Goal: Task Accomplishment & Management: Complete application form

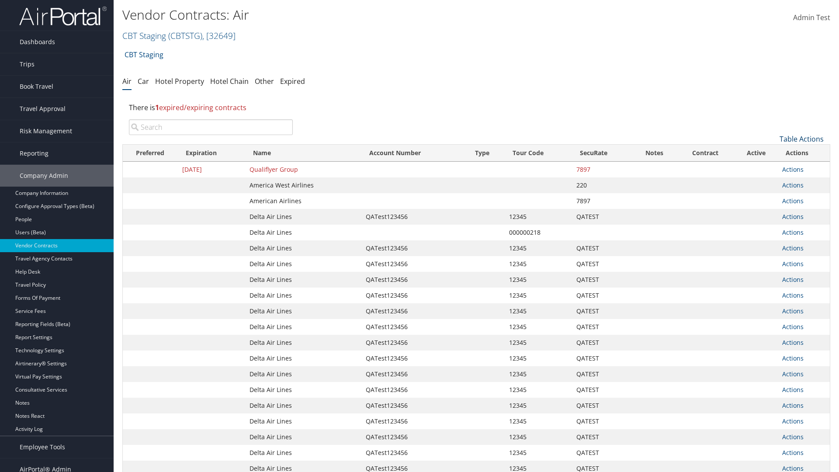
click at [801, 139] on link "Table Actions" at bounding box center [801, 139] width 44 height 10
click at [772, 152] on link "Create New Contract" at bounding box center [772, 152] width 115 height 15
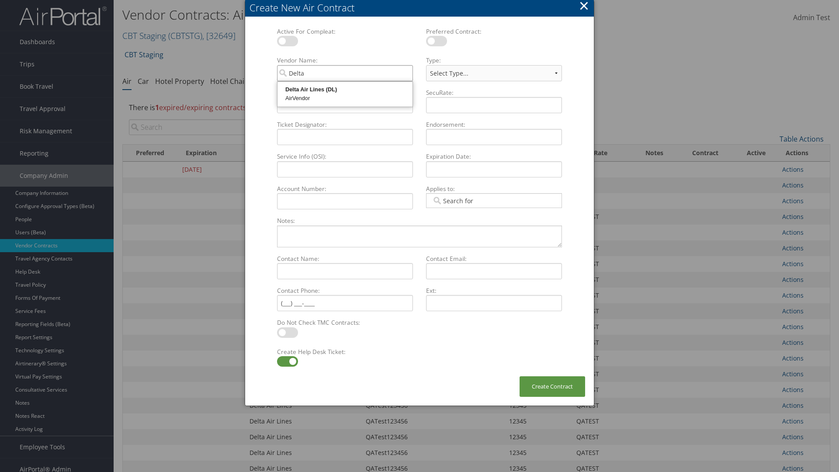
type input "Delta Air Lines"
select select "[object Object]"
type input "Delta Air Lines"
type input "QATest123456"
type input "12345"
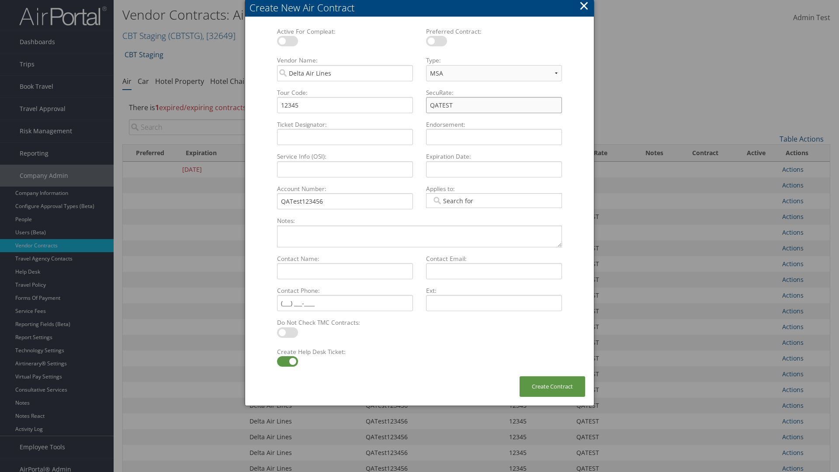
type input "QATEST"
click at [287, 361] on label at bounding box center [287, 361] width 21 height 10
click at [287, 361] on input "checkbox" at bounding box center [284, 363] width 6 height 6
checkbox input "false"
click at [552, 386] on button "Create Contract" at bounding box center [552, 386] width 66 height 21
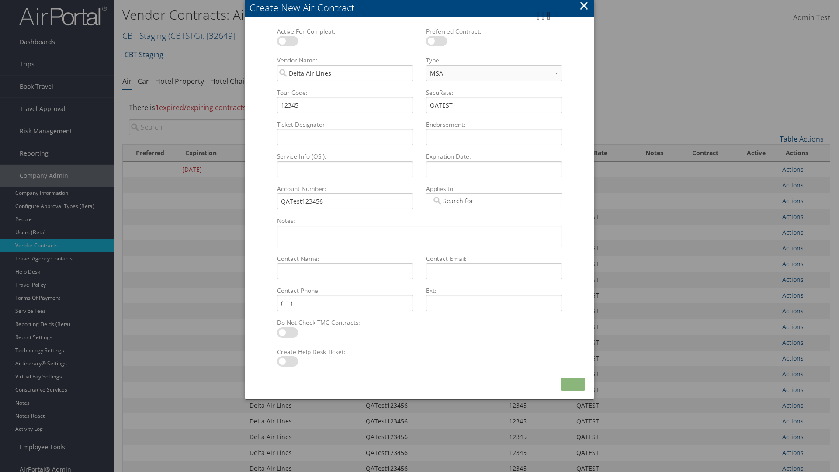
scroll to position [98, 0]
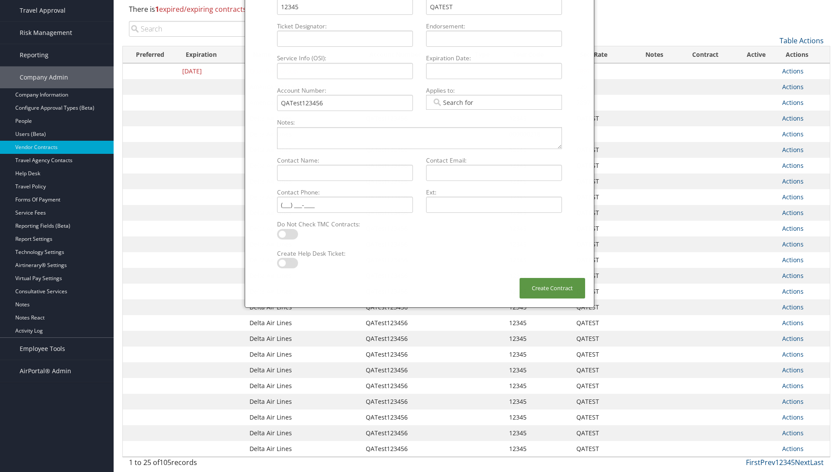
click at [211, 37] on input "search" at bounding box center [211, 29] width 164 height 16
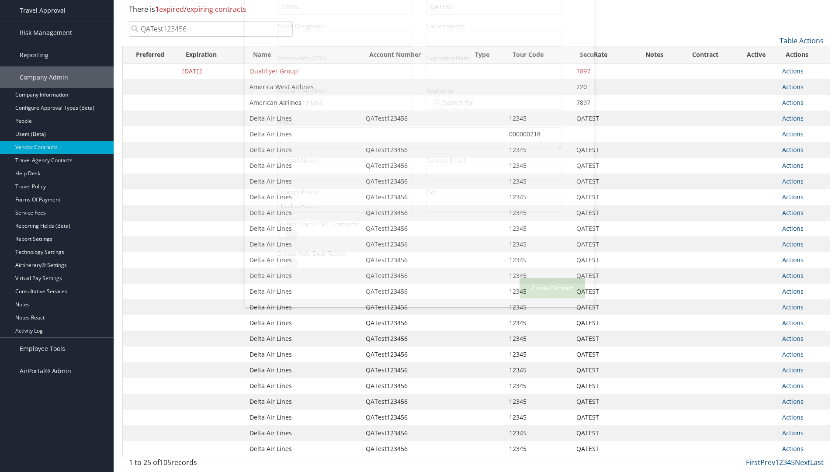
scroll to position [0, 0]
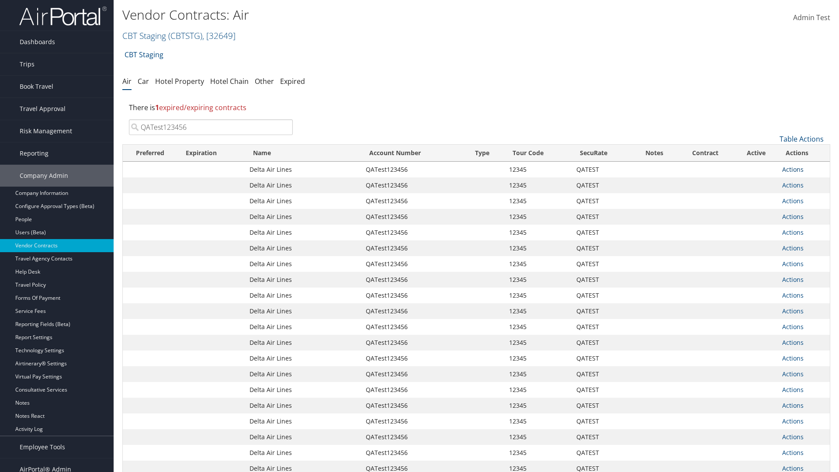
type input "QATest123456"
click at [792, 169] on link "Actions" at bounding box center [792, 169] width 21 height 8
click at [807, 212] on link "Delete" at bounding box center [807, 211] width 50 height 15
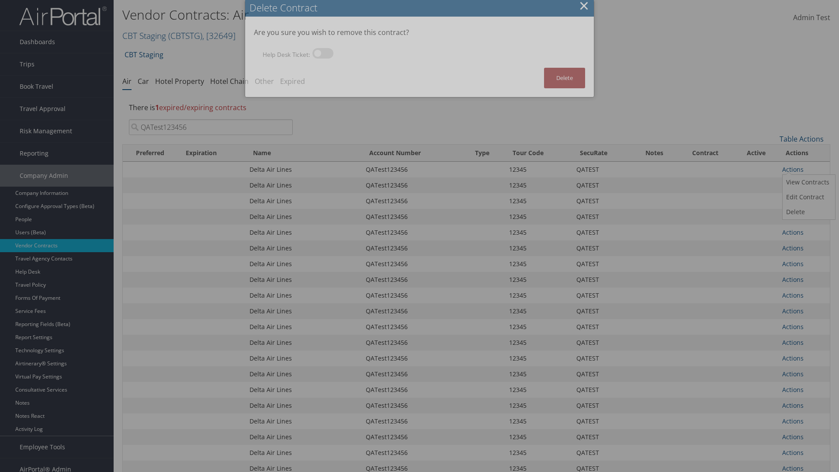
click at [564, 78] on button "Delete" at bounding box center [564, 78] width 41 height 21
